Goal: Task Accomplishment & Management: Complete application form

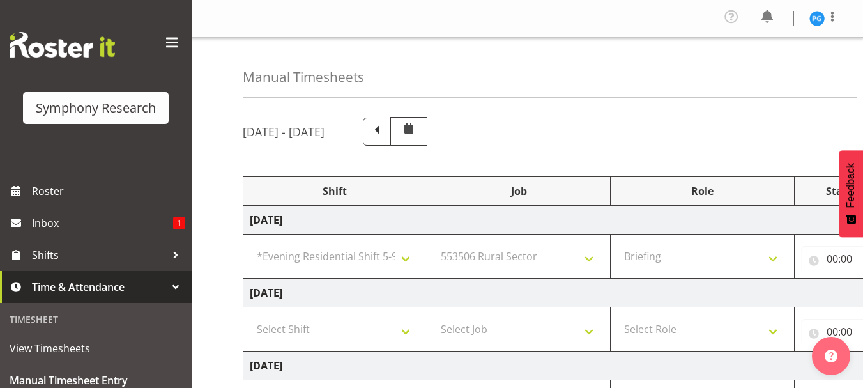
select select "48116"
select select "10587"
select select "297"
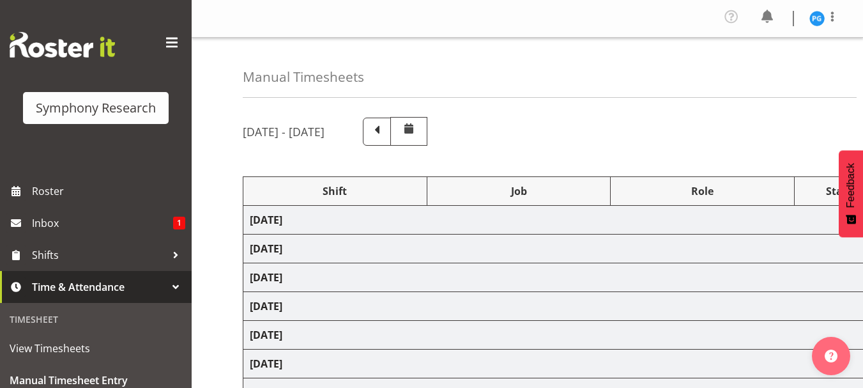
select select "48116"
select select "10587"
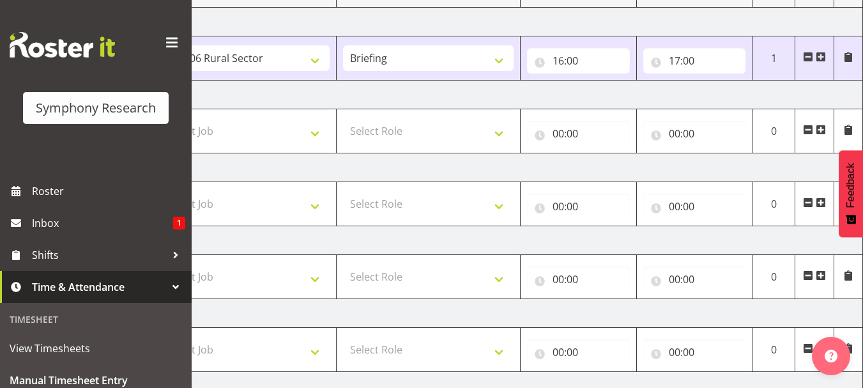
scroll to position [153, 0]
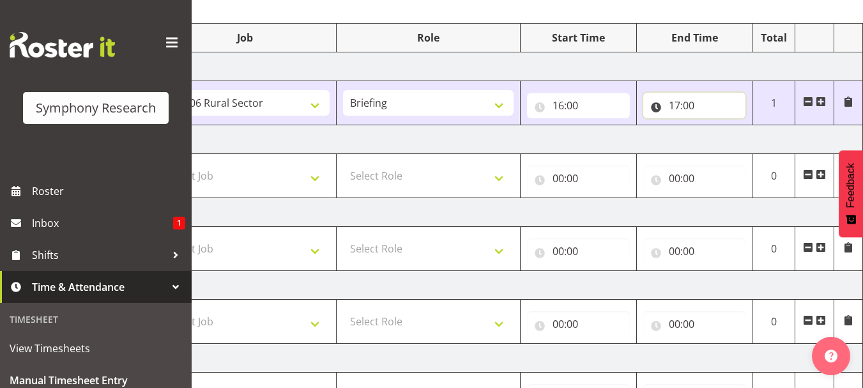
click at [701, 111] on input "17:00" at bounding box center [694, 106] width 103 height 26
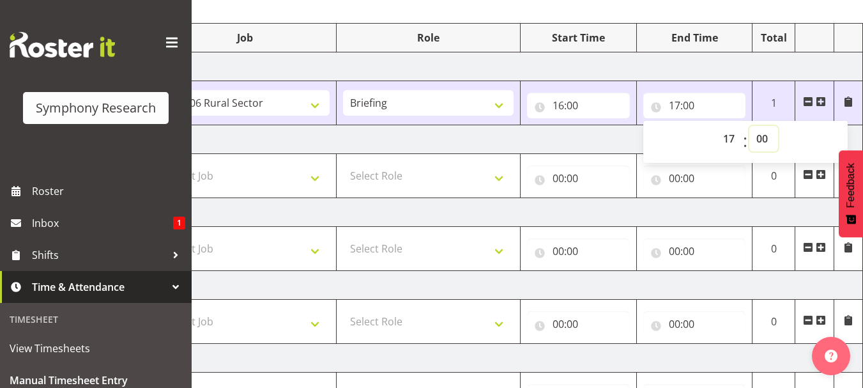
click at [764, 135] on select "00 01 02 03 04 05 06 07 08 09 10 11 12 13 14 15 16 17 18 19 20 21 22 23 24 25 2…" at bounding box center [763, 139] width 29 height 26
select select "30"
click at [749, 126] on select "00 01 02 03 04 05 06 07 08 09 10 11 12 13 14 15 16 17 18 19 20 21 22 23 24 25 2…" at bounding box center [763, 139] width 29 height 26
type input "17:30"
click at [681, 72] on td "[DATE]" at bounding box center [416, 66] width 894 height 29
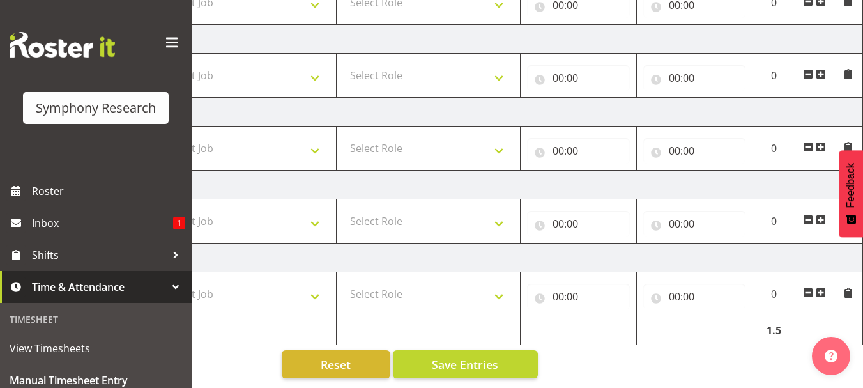
scroll to position [409, 0]
click at [432, 356] on button "Save Entries" at bounding box center [465, 364] width 145 height 28
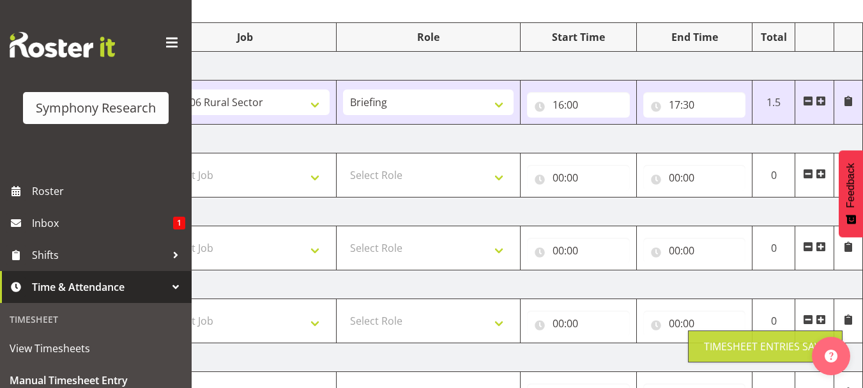
scroll to position [153, 0]
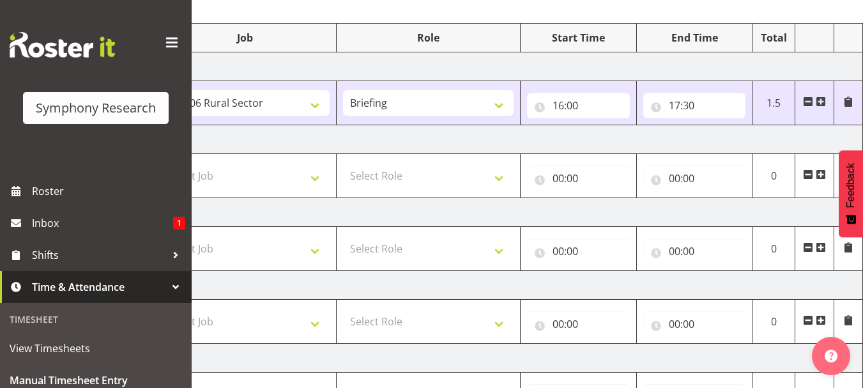
click at [820, 103] on span at bounding box center [821, 101] width 10 height 10
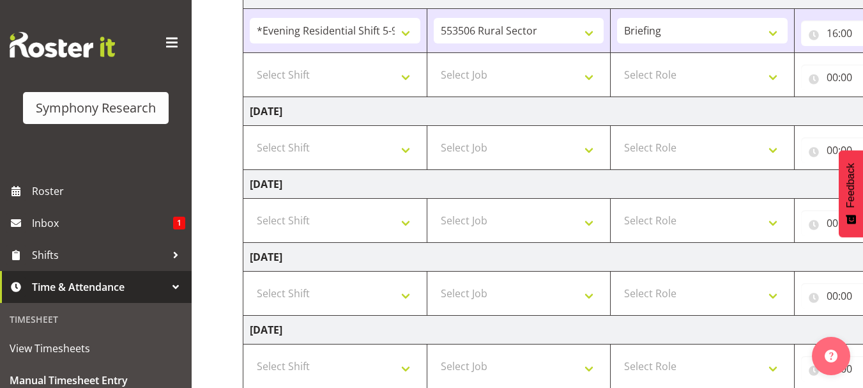
scroll to position [197, 0]
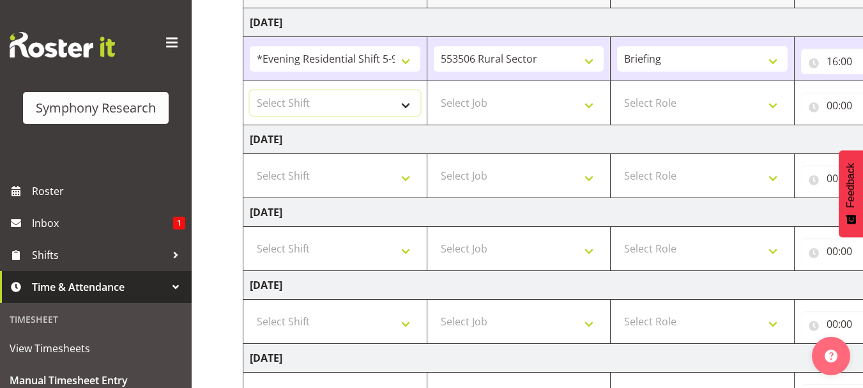
click at [406, 107] on select "Select Shift !!Weekend Residential (Roster IT Shift Label) *Business 9/10am ~ 4…" at bounding box center [335, 103] width 171 height 26
select select "48116"
click at [250, 90] on select "Select Shift !!Weekend Residential (Roster IT Shift Label) *Business 9/10am ~ 4…" at bounding box center [335, 103] width 171 height 26
click at [585, 105] on select "Select Job 550060 IF Admin 553492 World Poll Aus Wave 2 Main 2025 553493 World …" at bounding box center [519, 103] width 171 height 26
select select "10587"
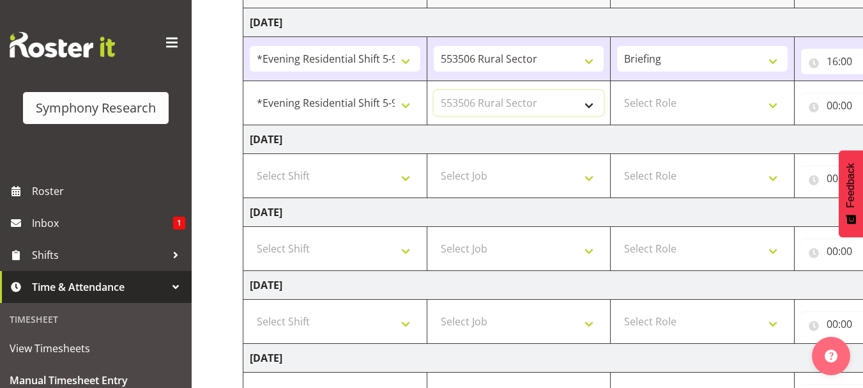
click at [434, 90] on select "Select Job 550060 IF Admin 553492 World Poll Aus Wave 2 Main 2025 553493 World …" at bounding box center [519, 103] width 171 height 26
click at [774, 111] on select "Select Role Briefing Interviewing" at bounding box center [702, 103] width 171 height 26
select select "47"
click at [617, 90] on select "Select Role Briefing Interviewing" at bounding box center [702, 103] width 171 height 26
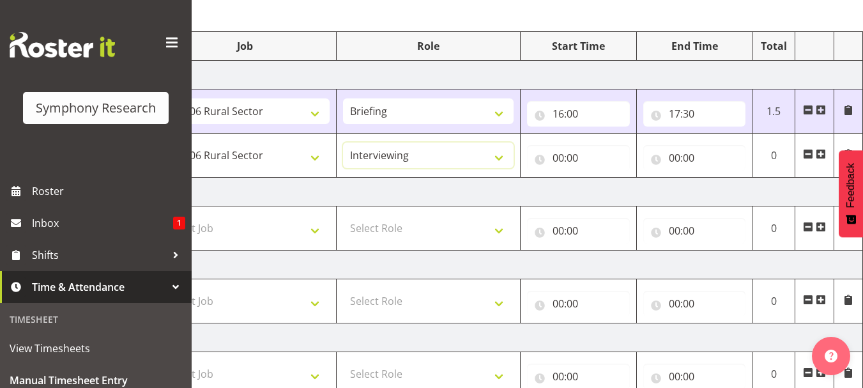
scroll to position [134, 0]
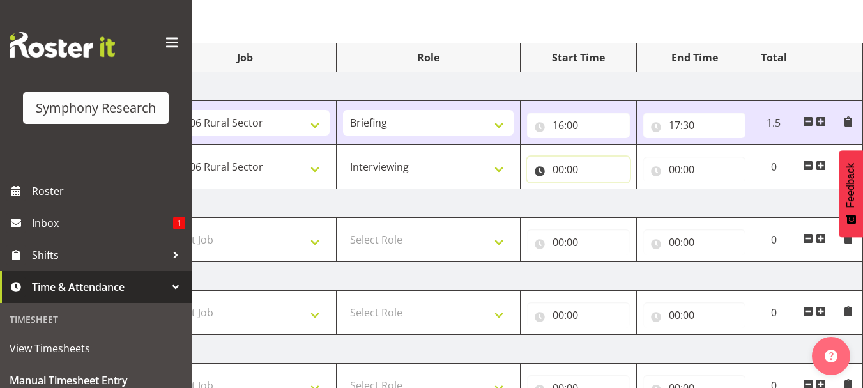
click at [586, 170] on input "00:00" at bounding box center [578, 169] width 103 height 26
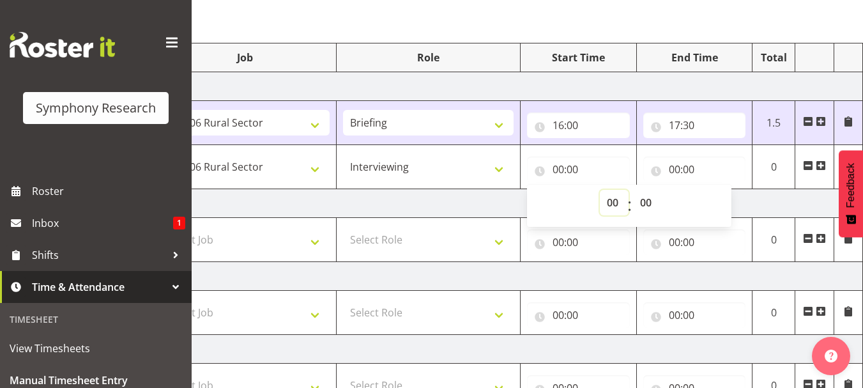
click at [608, 200] on select "00 01 02 03 04 05 06 07 08 09 10 11 12 13 14 15 16 17 18 19 20 21 22 23" at bounding box center [614, 203] width 29 height 26
select select "17"
click at [600, 190] on select "00 01 02 03 04 05 06 07 08 09 10 11 12 13 14 15 16 17 18 19 20 21 22 23" at bounding box center [614, 203] width 29 height 26
type input "17:00"
click at [646, 204] on select "00 01 02 03 04 05 06 07 08 09 10 11 12 13 14 15 16 17 18 19 20 21 22 23 24 25 2…" at bounding box center [647, 203] width 29 height 26
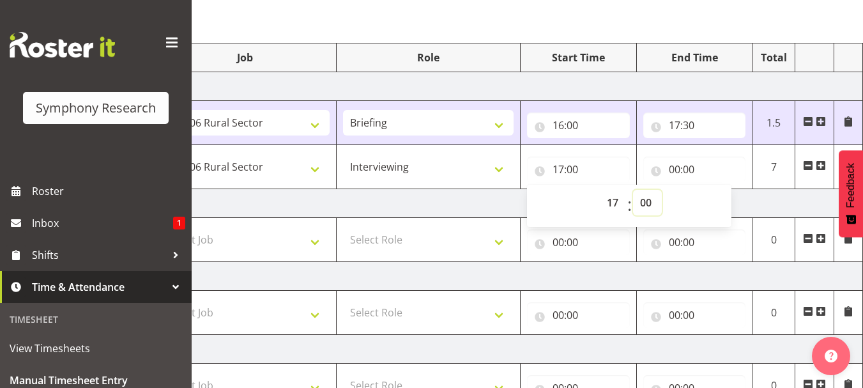
select select "30"
click at [633, 190] on select "00 01 02 03 04 05 06 07 08 09 10 11 12 13 14 15 16 17 18 19 20 21 22 23 24 25 2…" at bounding box center [647, 203] width 29 height 26
type input "17:30"
click at [687, 167] on input "00:00" at bounding box center [694, 169] width 103 height 26
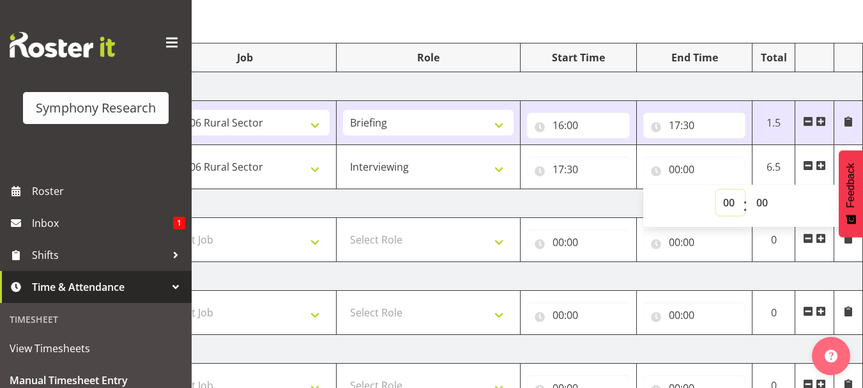
click at [728, 204] on select "00 01 02 03 04 05 06 07 08 09 10 11 12 13 14 15 16 17 18 19 20 21 22 23" at bounding box center [730, 203] width 29 height 26
select select "20"
click at [716, 190] on select "00 01 02 03 04 05 06 07 08 09 10 11 12 13 14 15 16 17 18 19 20 21 22 23" at bounding box center [730, 203] width 29 height 26
type input "20:00"
click at [690, 85] on td "[DATE]" at bounding box center [416, 86] width 894 height 29
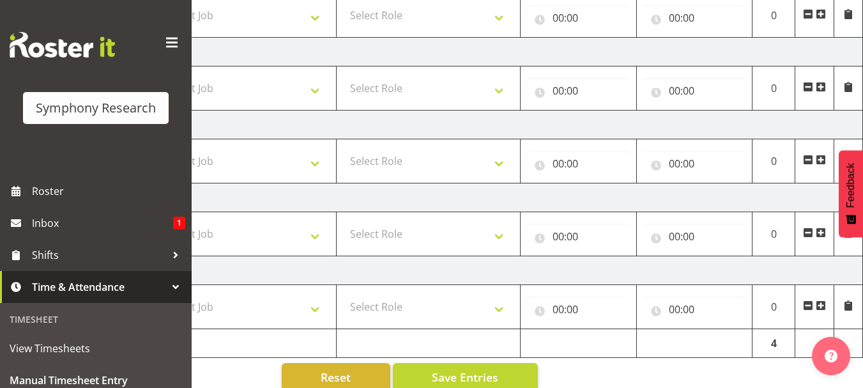
scroll to position [453, 0]
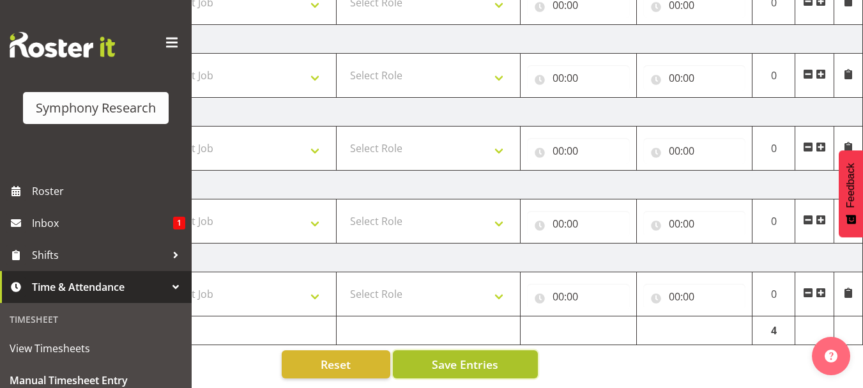
click at [491, 356] on span "Save Entries" at bounding box center [465, 364] width 66 height 17
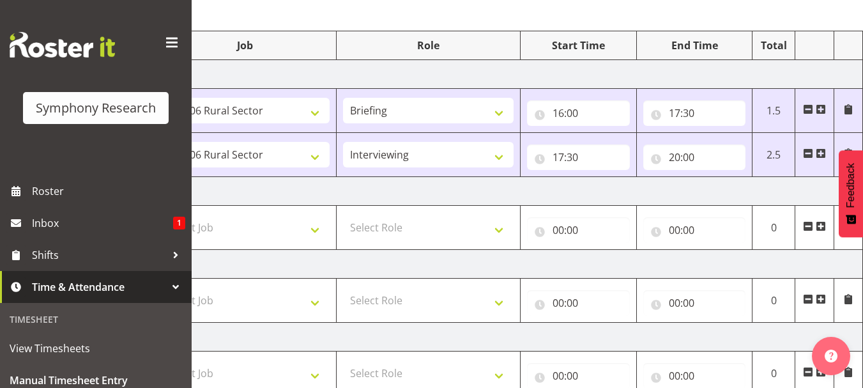
scroll to position [134, 0]
